Goal: Task Accomplishment & Management: Manage account settings

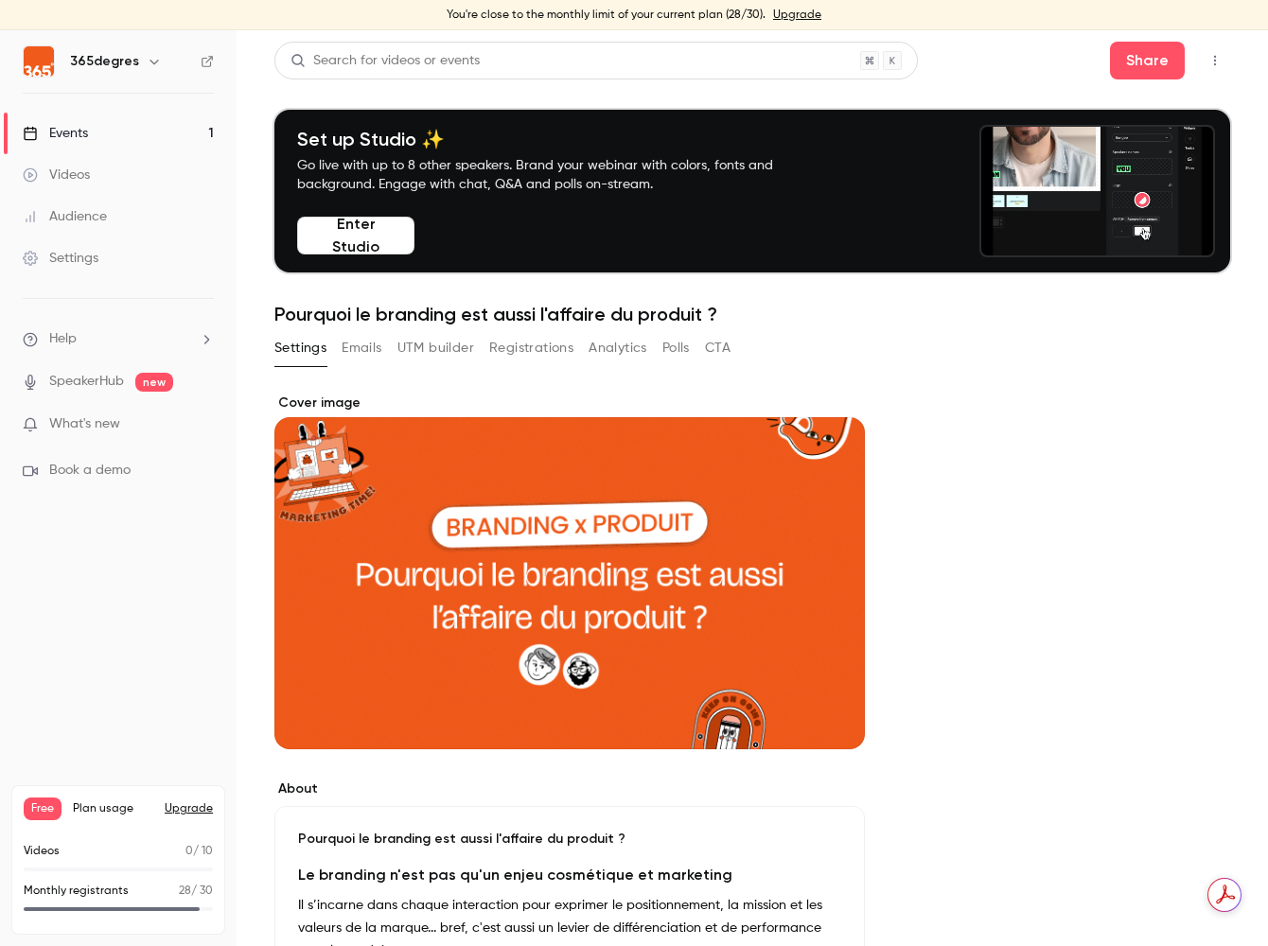
click at [89, 133] on link "Events 1" at bounding box center [118, 134] width 237 height 42
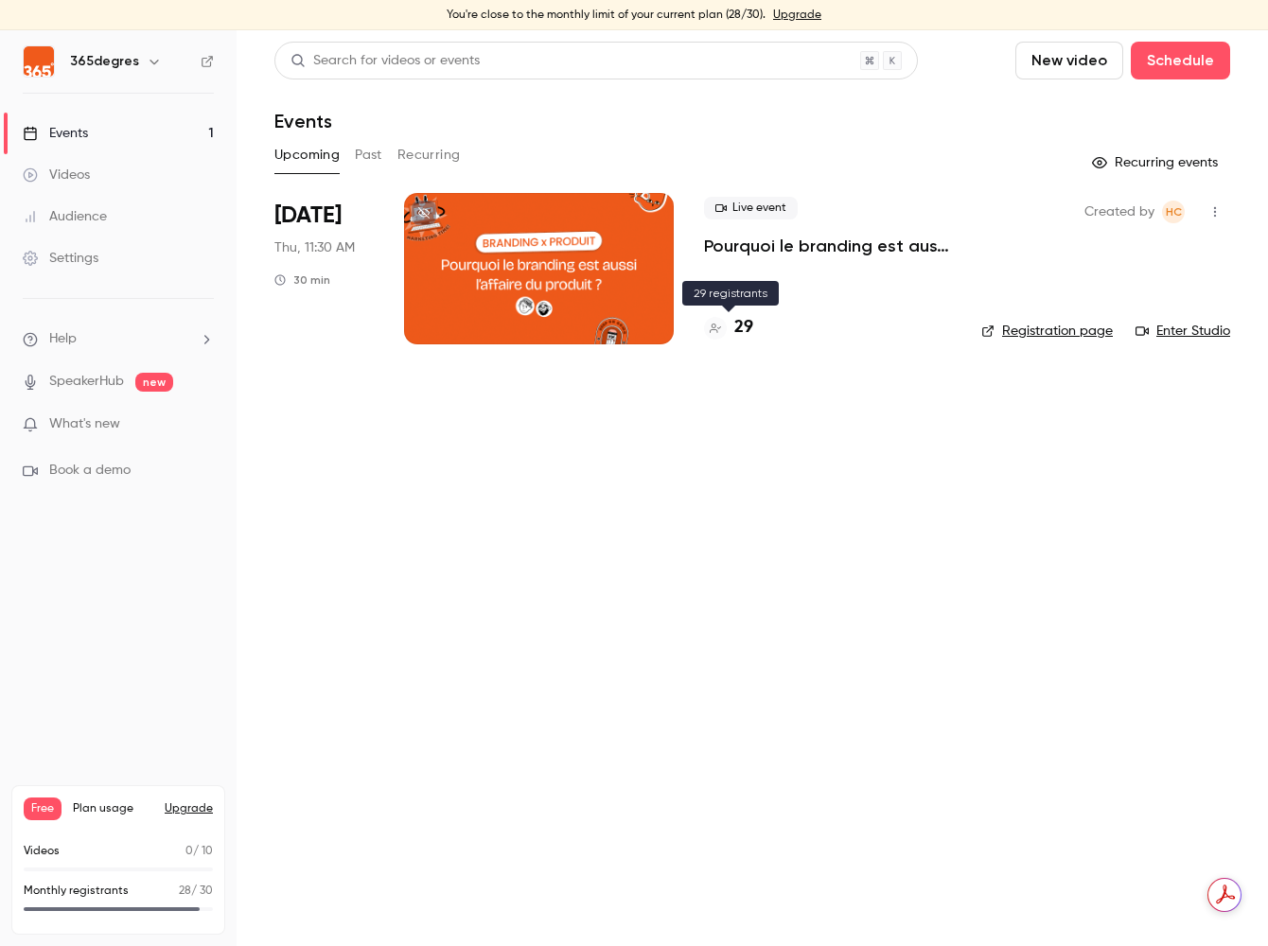
click at [741, 323] on h4 "29" at bounding box center [743, 328] width 19 height 26
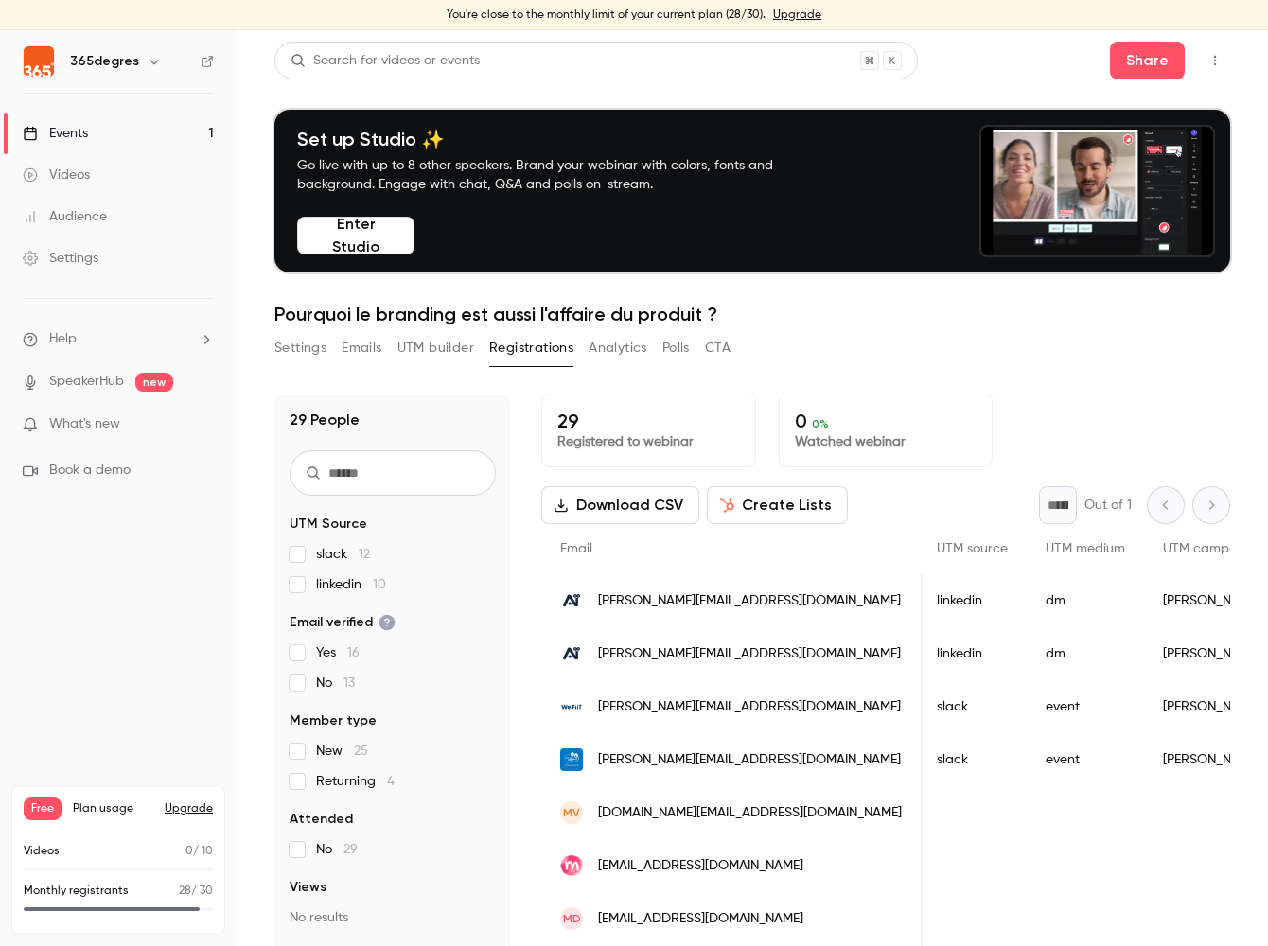
scroll to position [0, 1293]
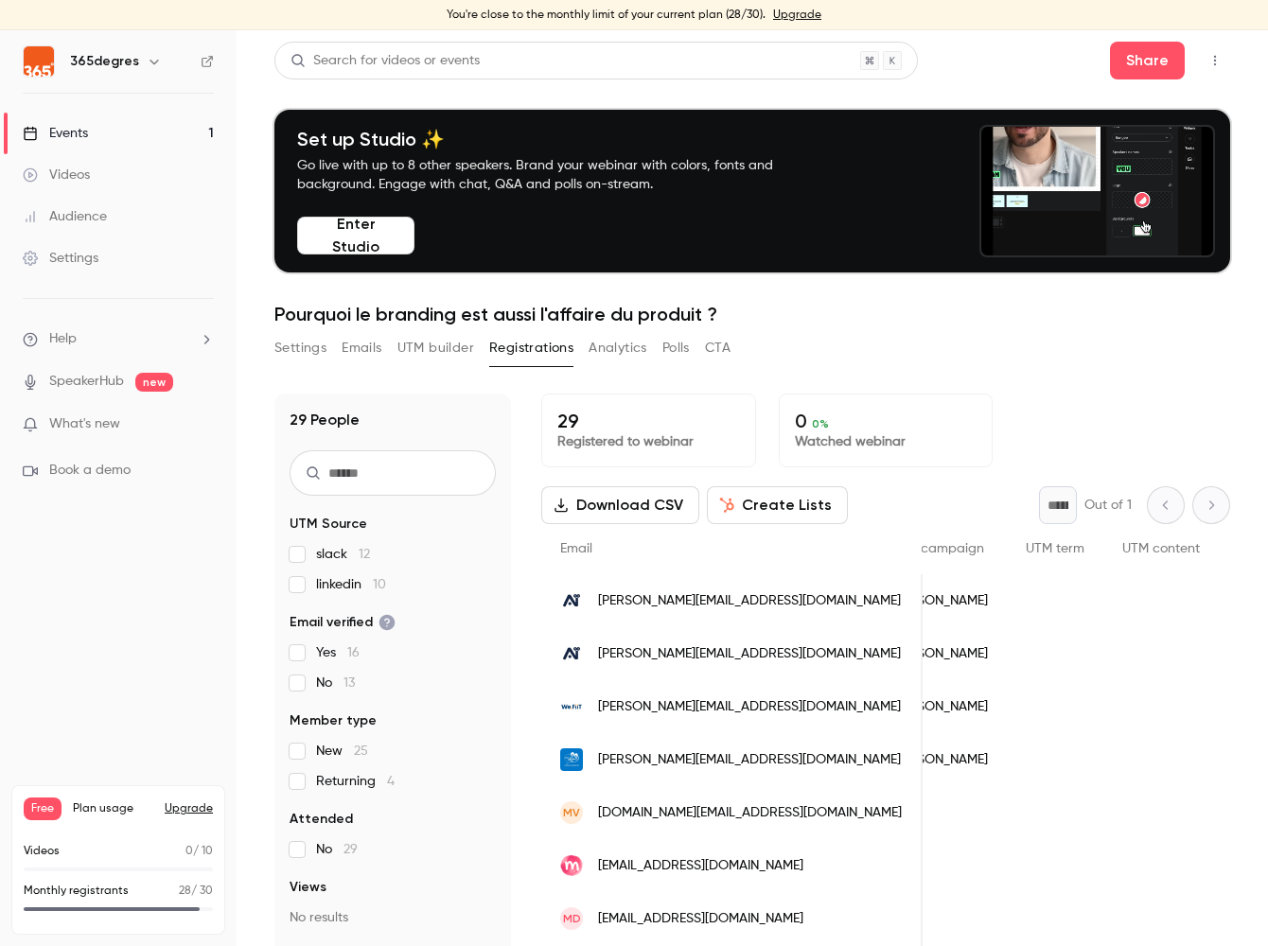
click at [152, 807] on span "Plan usage" at bounding box center [113, 809] width 80 height 15
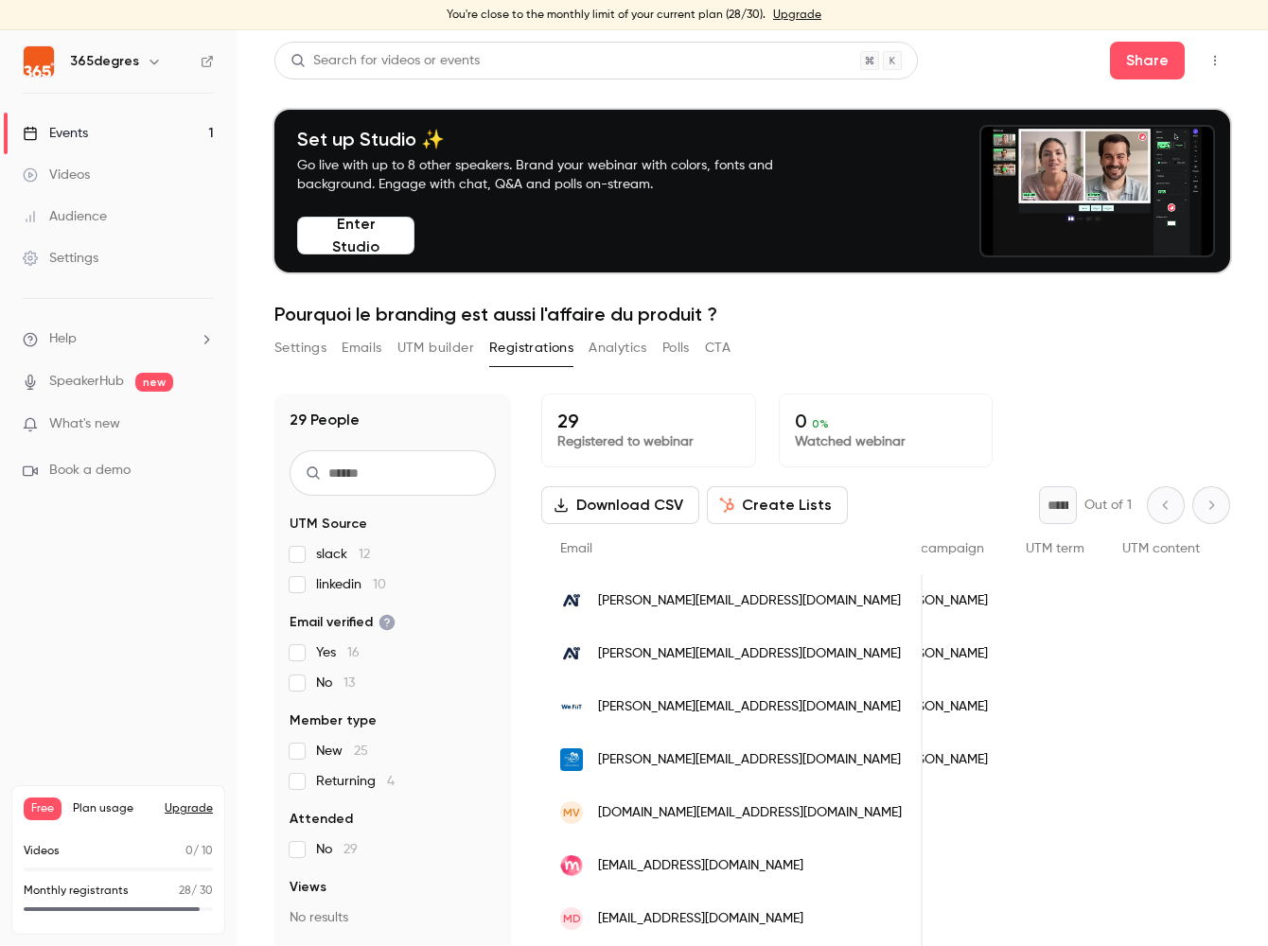
click at [185, 812] on button "Upgrade" at bounding box center [189, 809] width 48 height 15
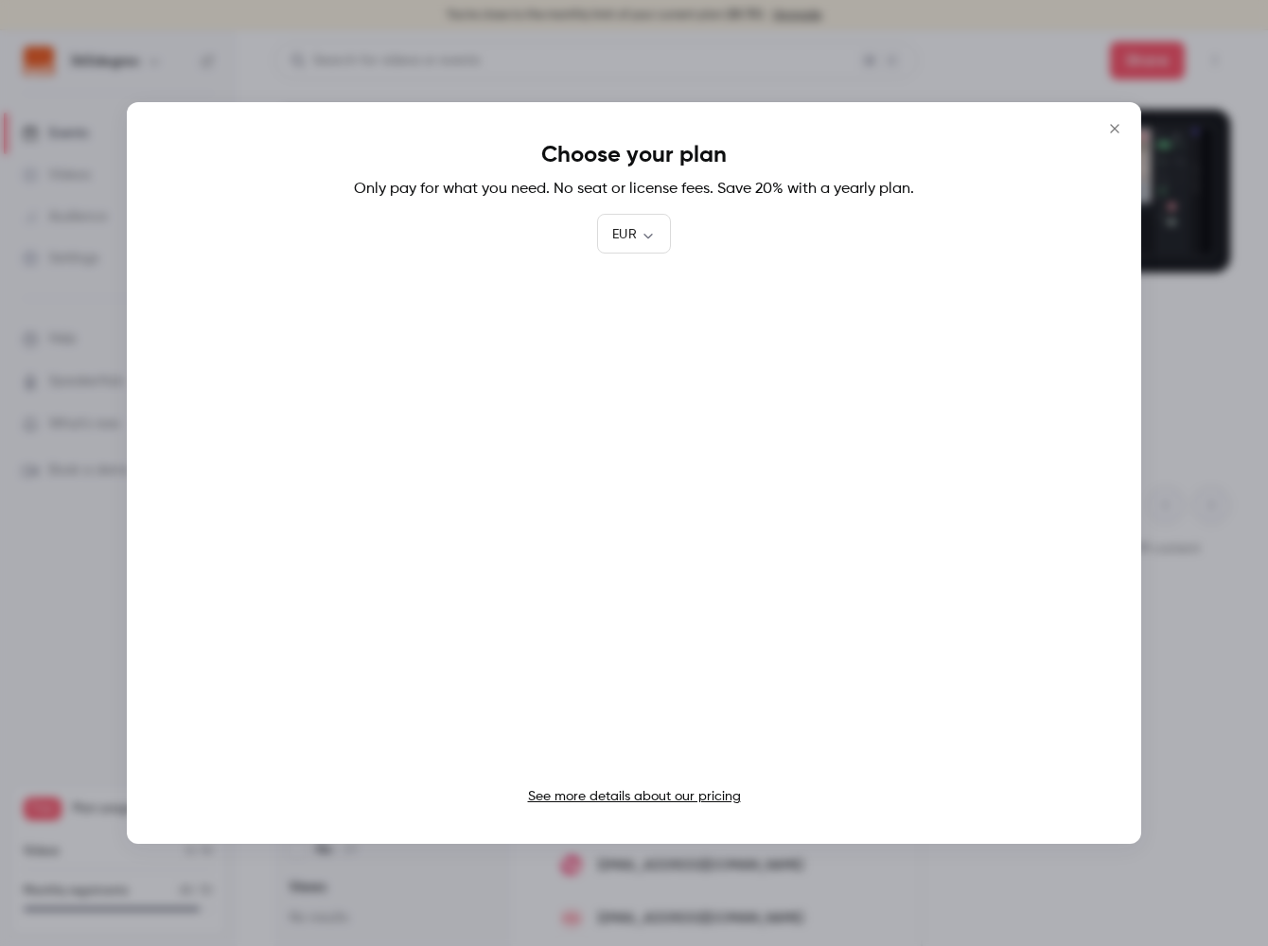
click at [580, 800] on link "See more details about our pricing" at bounding box center [634, 796] width 213 height 13
click at [1114, 124] on icon "Close" at bounding box center [1114, 128] width 23 height 15
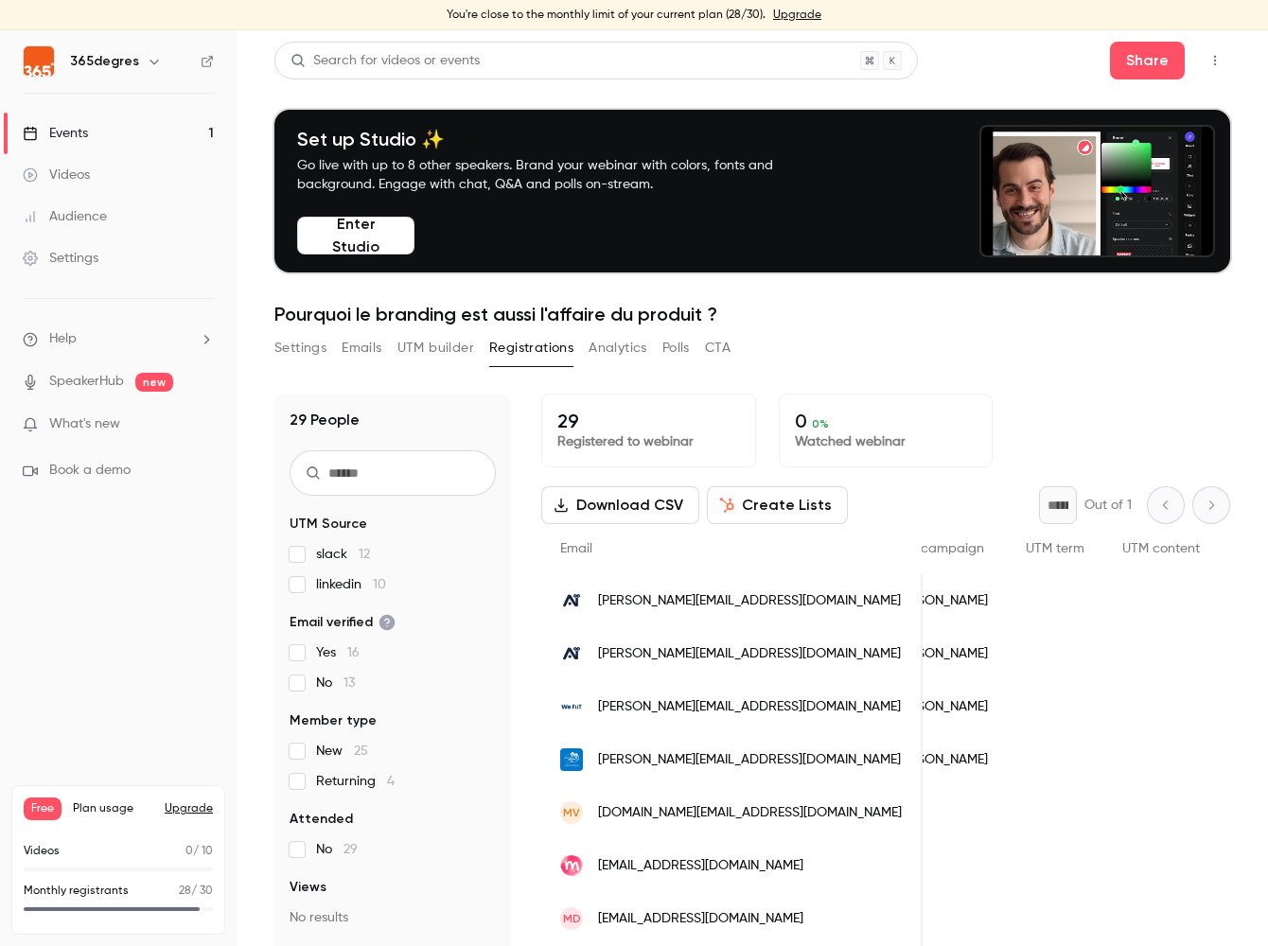
click at [1017, 394] on div "29 Registered to webinar 0 0 % Watched webinar" at bounding box center [885, 431] width 689 height 74
